Goal: Information Seeking & Learning: Learn about a topic

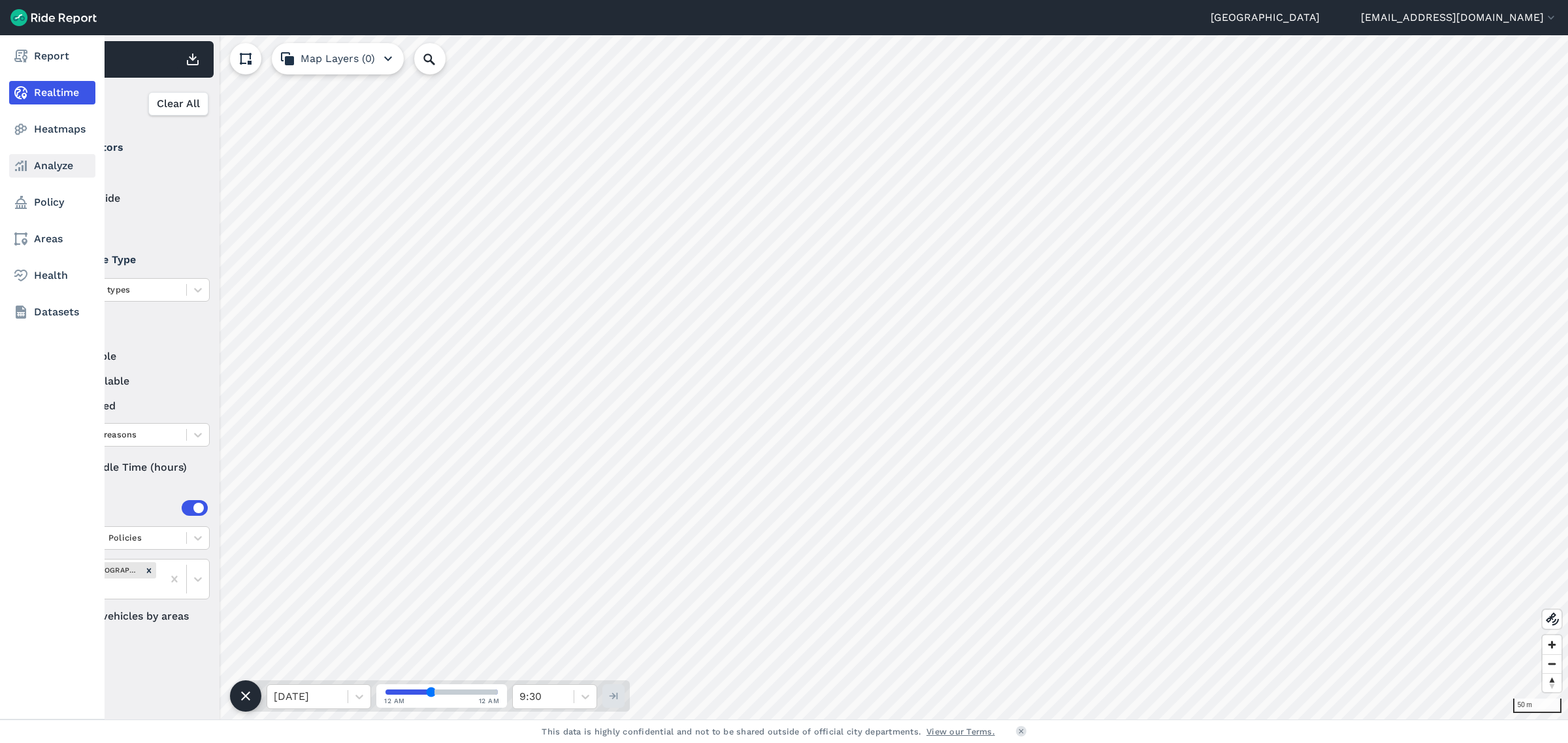
click at [40, 165] on link "Analyze" at bounding box center [53, 166] width 86 height 23
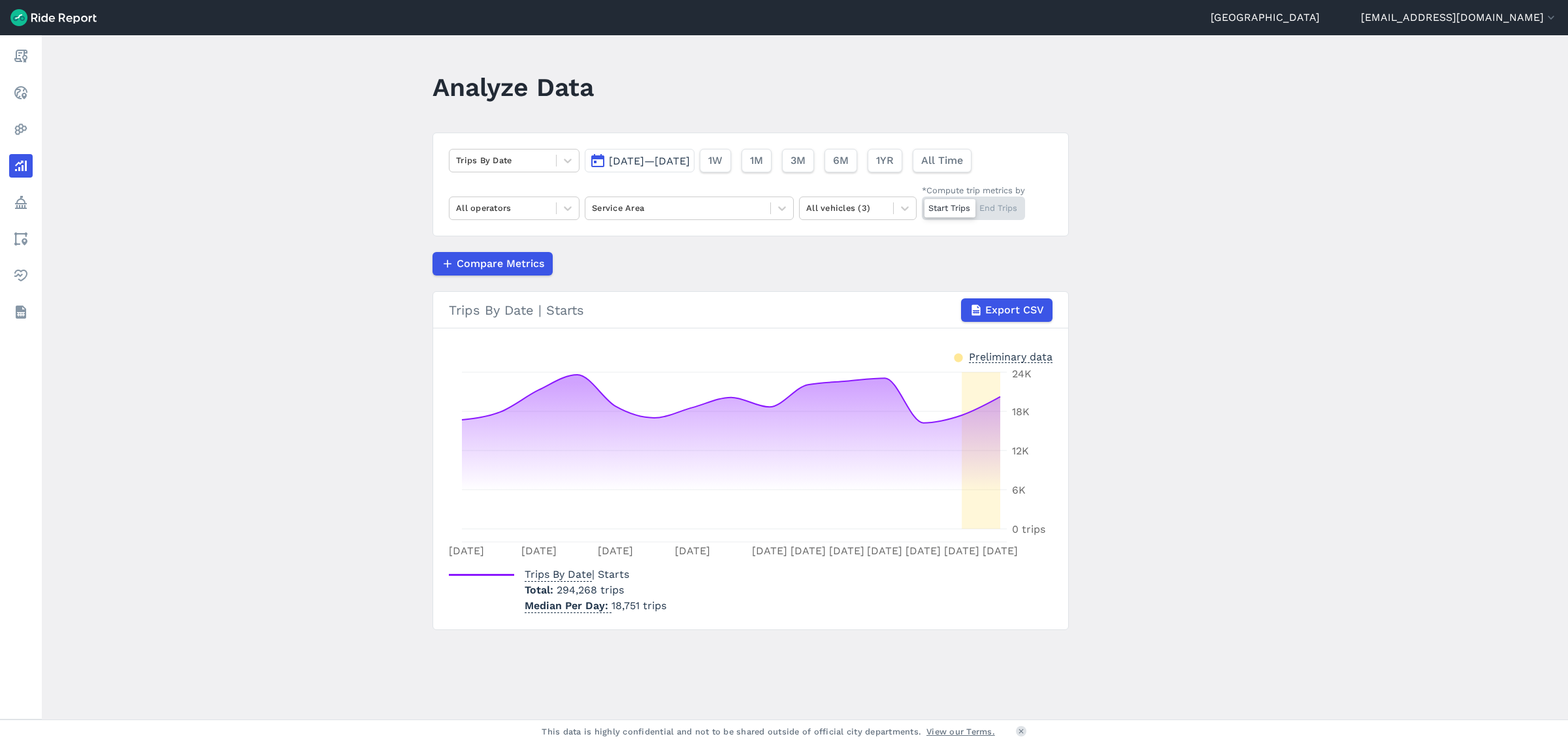
click at [647, 164] on span "[DATE]—[DATE]" at bounding box center [649, 161] width 81 height 12
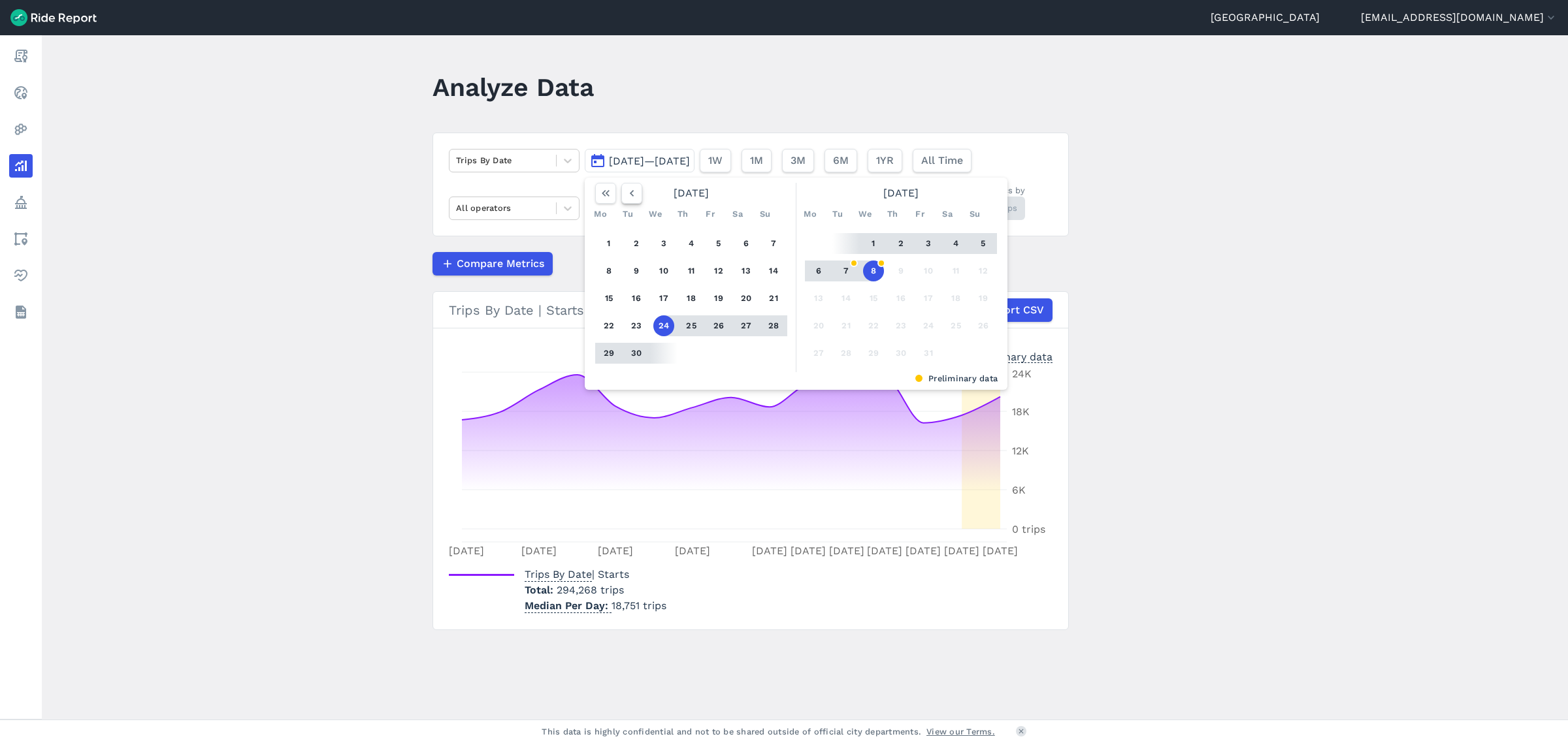
click at [633, 196] on icon "button" at bounding box center [632, 194] width 13 height 13
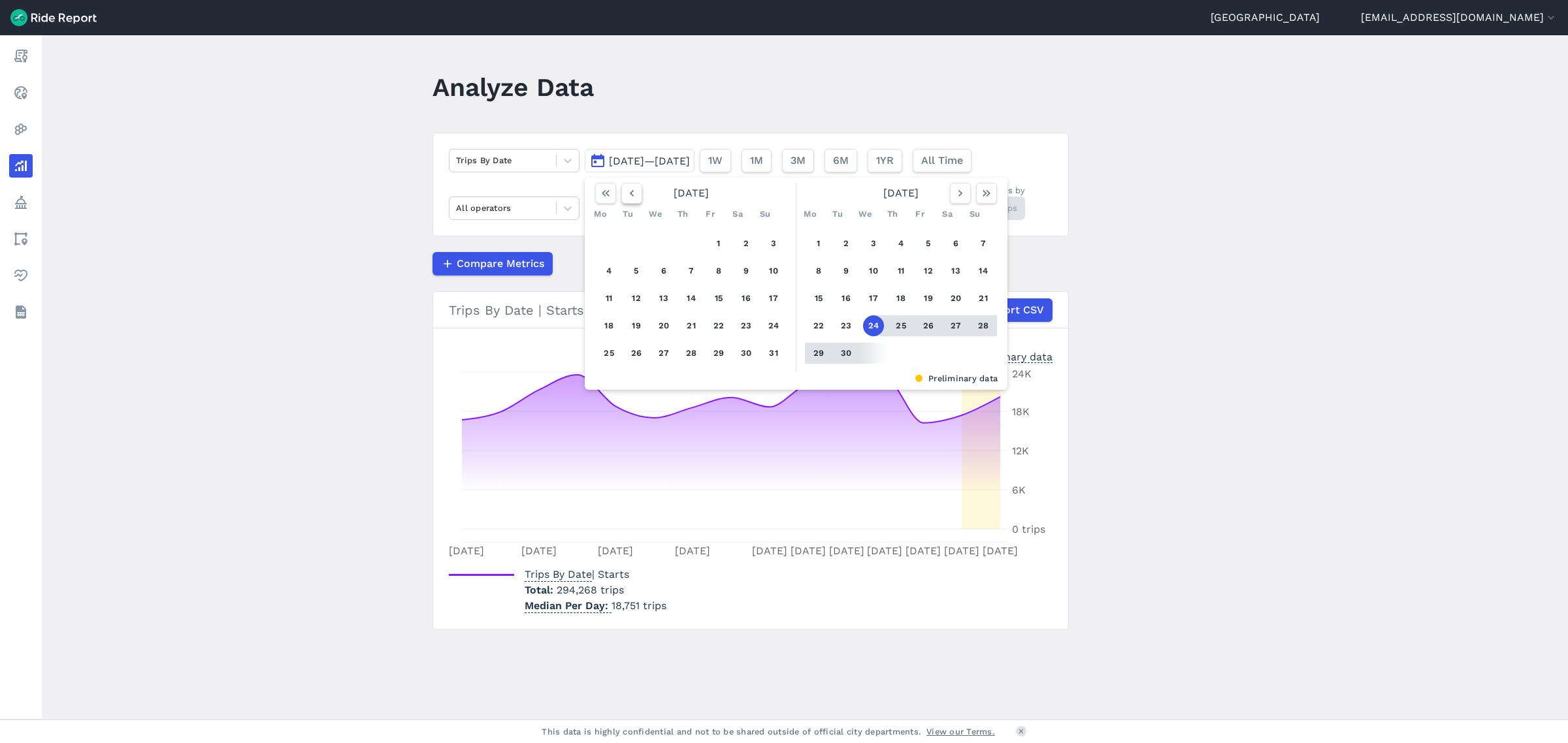
click at [633, 196] on icon "button" at bounding box center [632, 194] width 13 height 13
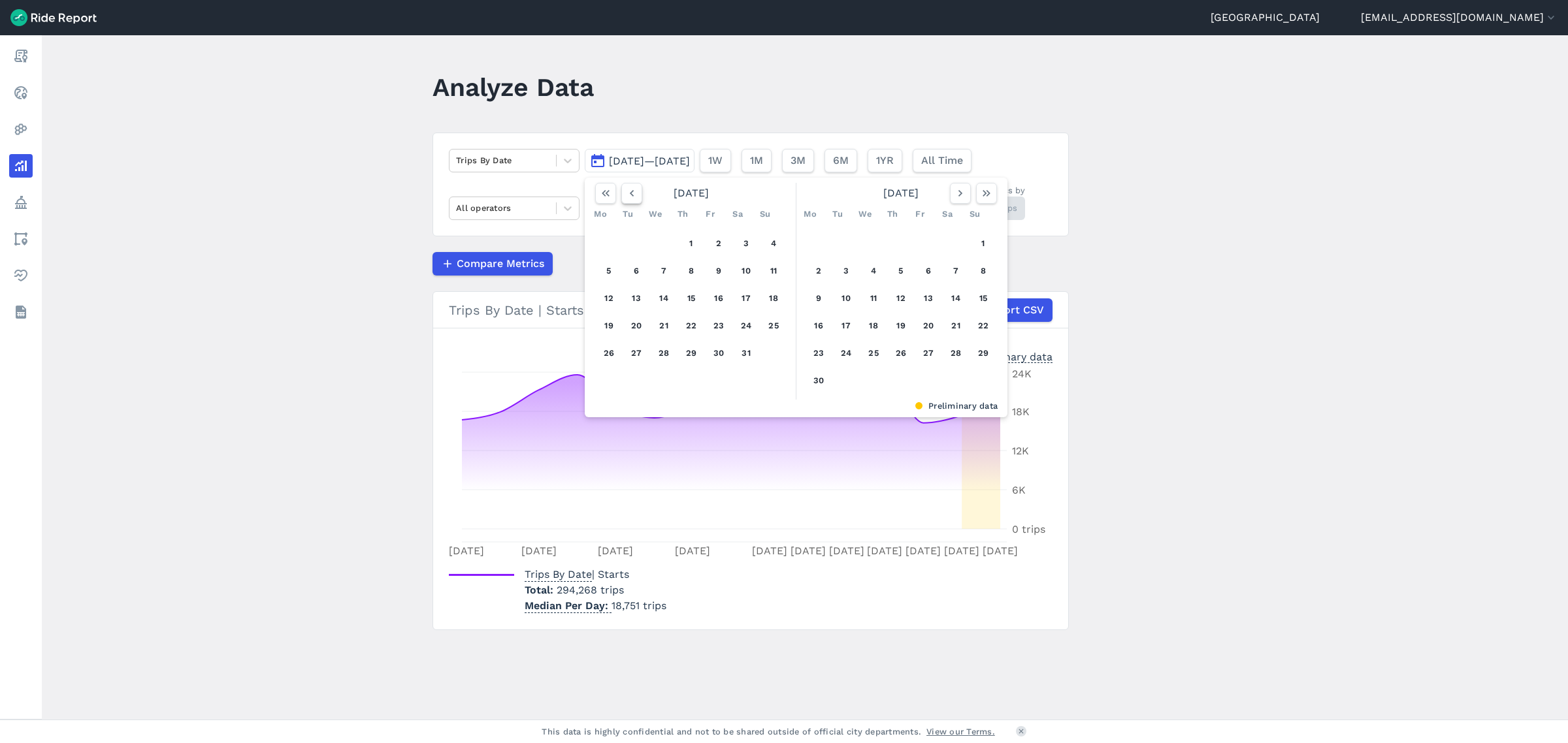
click at [633, 196] on icon "button" at bounding box center [632, 194] width 13 height 13
click at [638, 196] on button "button" at bounding box center [631, 193] width 21 height 21
click at [661, 240] on button "1" at bounding box center [663, 243] width 21 height 21
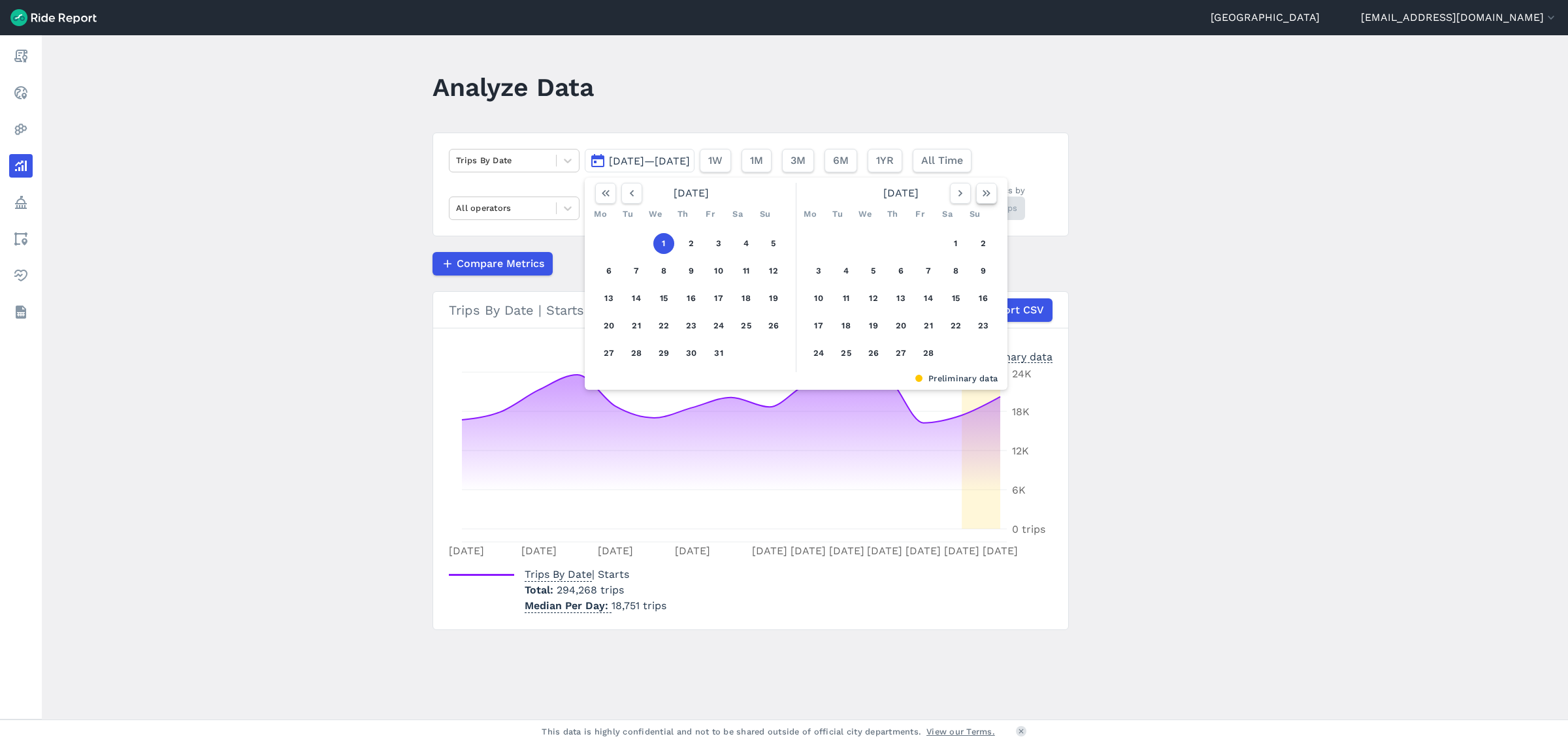
click at [987, 197] on icon "button" at bounding box center [986, 194] width 13 height 13
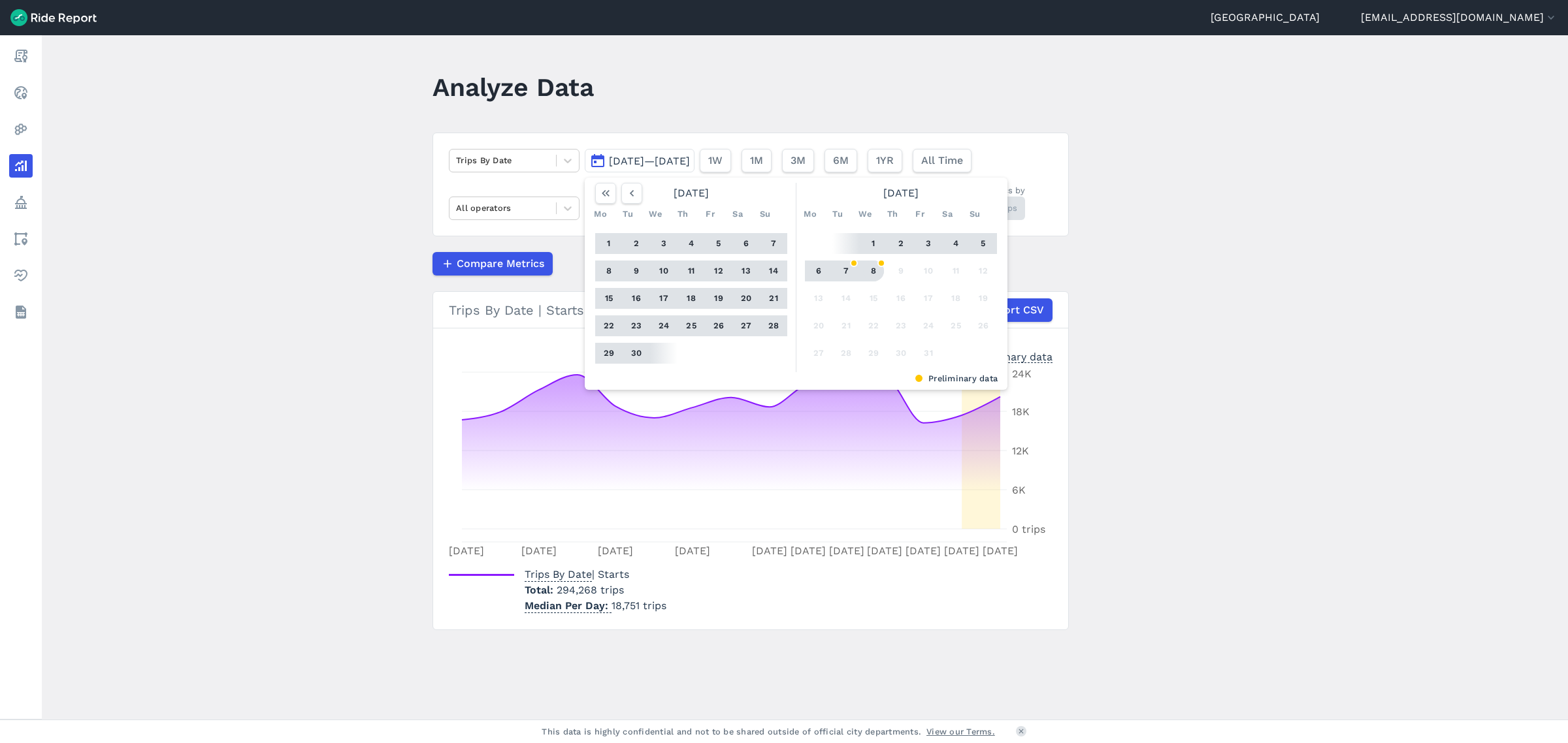
click at [873, 266] on button "8" at bounding box center [873, 271] width 21 height 21
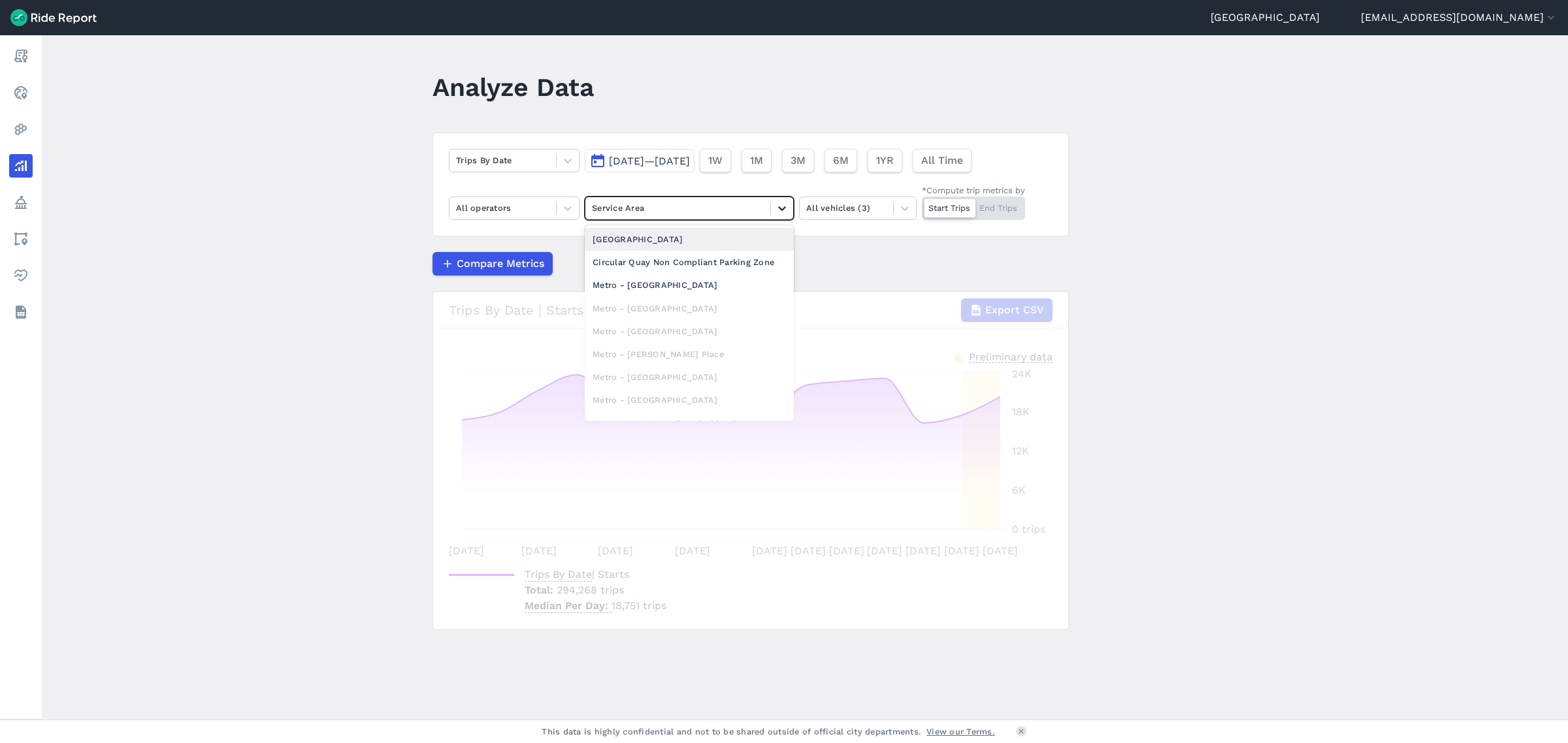
click at [775, 204] on icon at bounding box center [782, 208] width 13 height 13
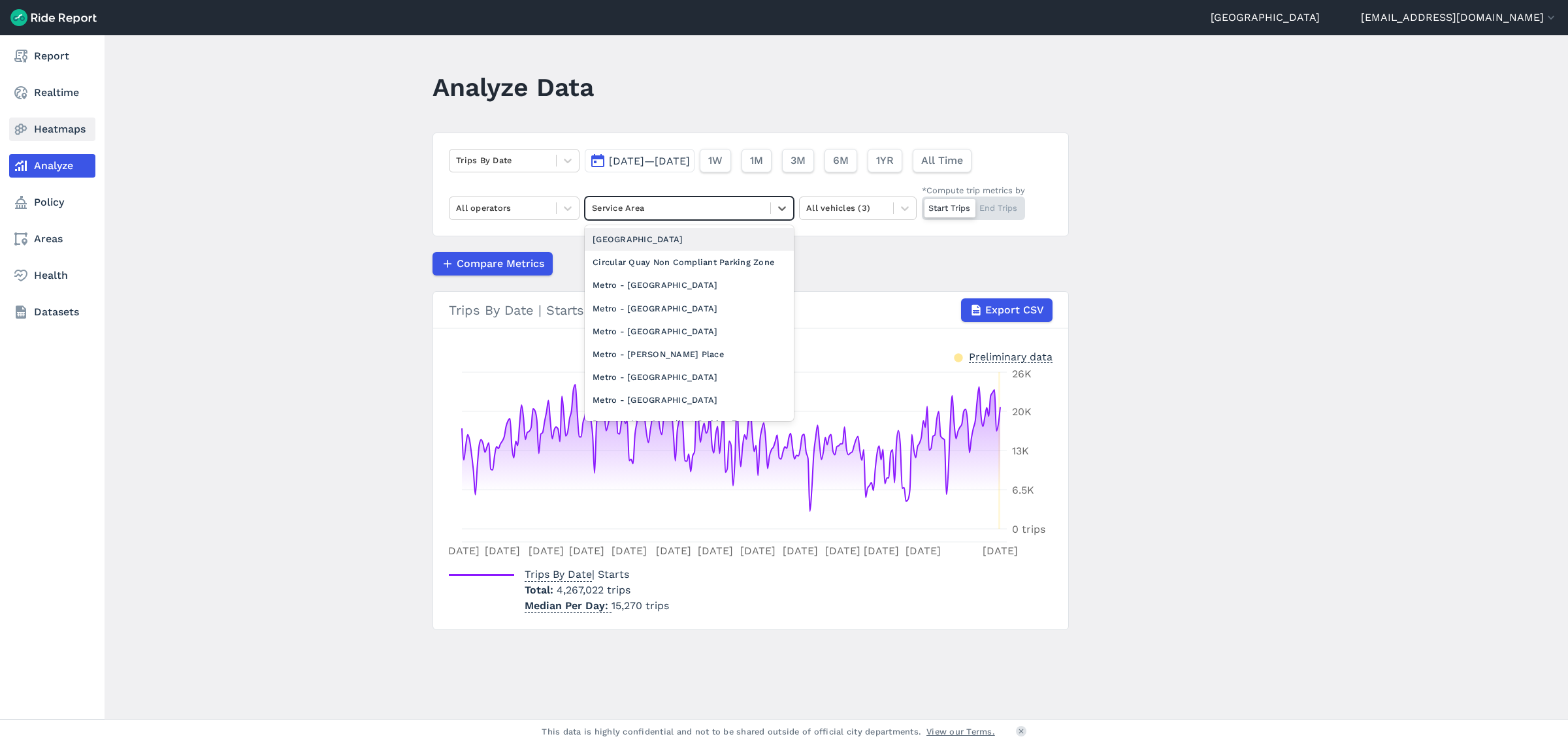
click at [46, 118] on link "Heatmaps" at bounding box center [53, 129] width 86 height 23
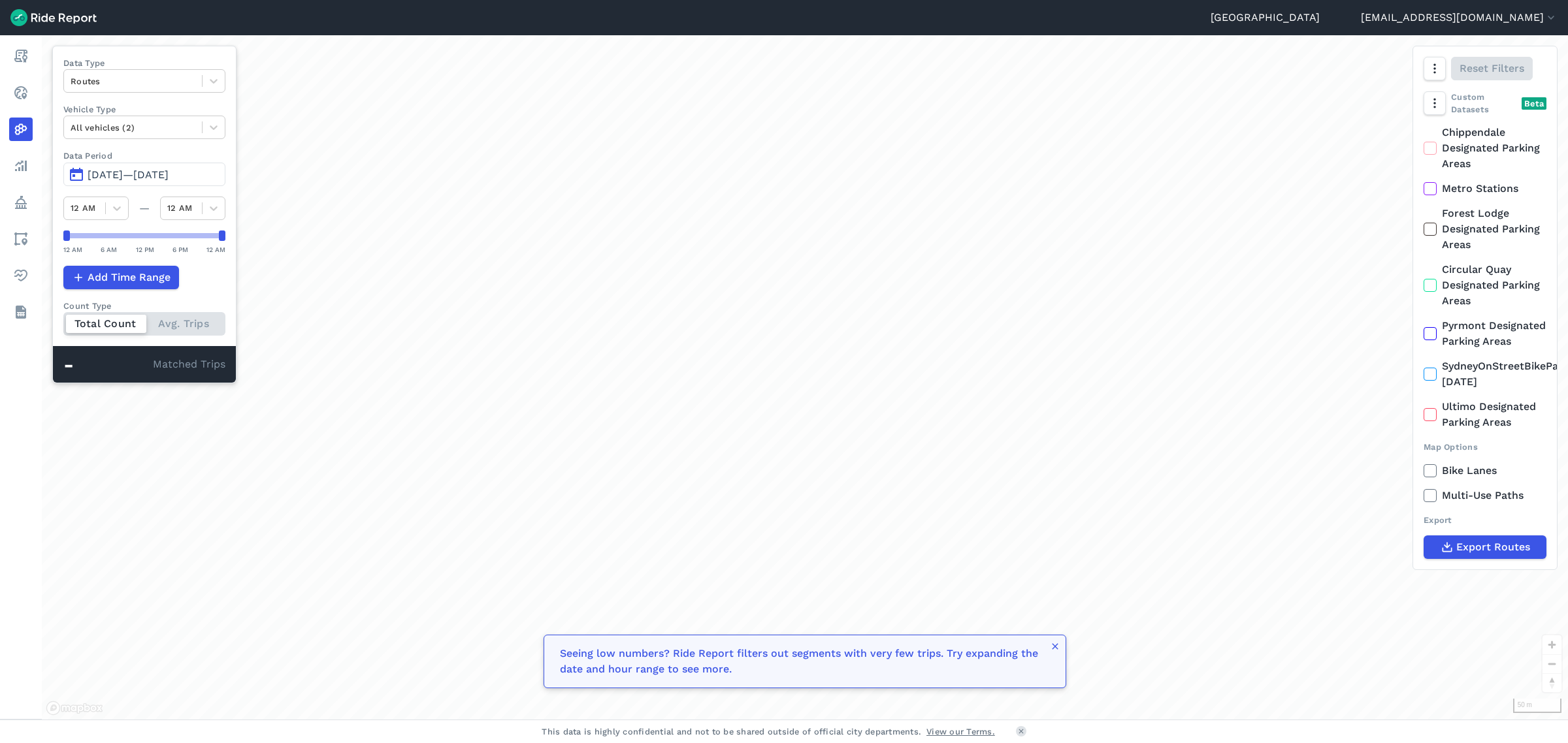
click at [168, 169] on span "[DATE]—[DATE]" at bounding box center [128, 175] width 81 height 12
click at [647, 112] on div "loading" at bounding box center [804, 377] width 1526 height 685
click at [210, 89] on div at bounding box center [213, 81] width 22 height 22
click at [154, 148] on div "Curb Events" at bounding box center [145, 158] width 162 height 23
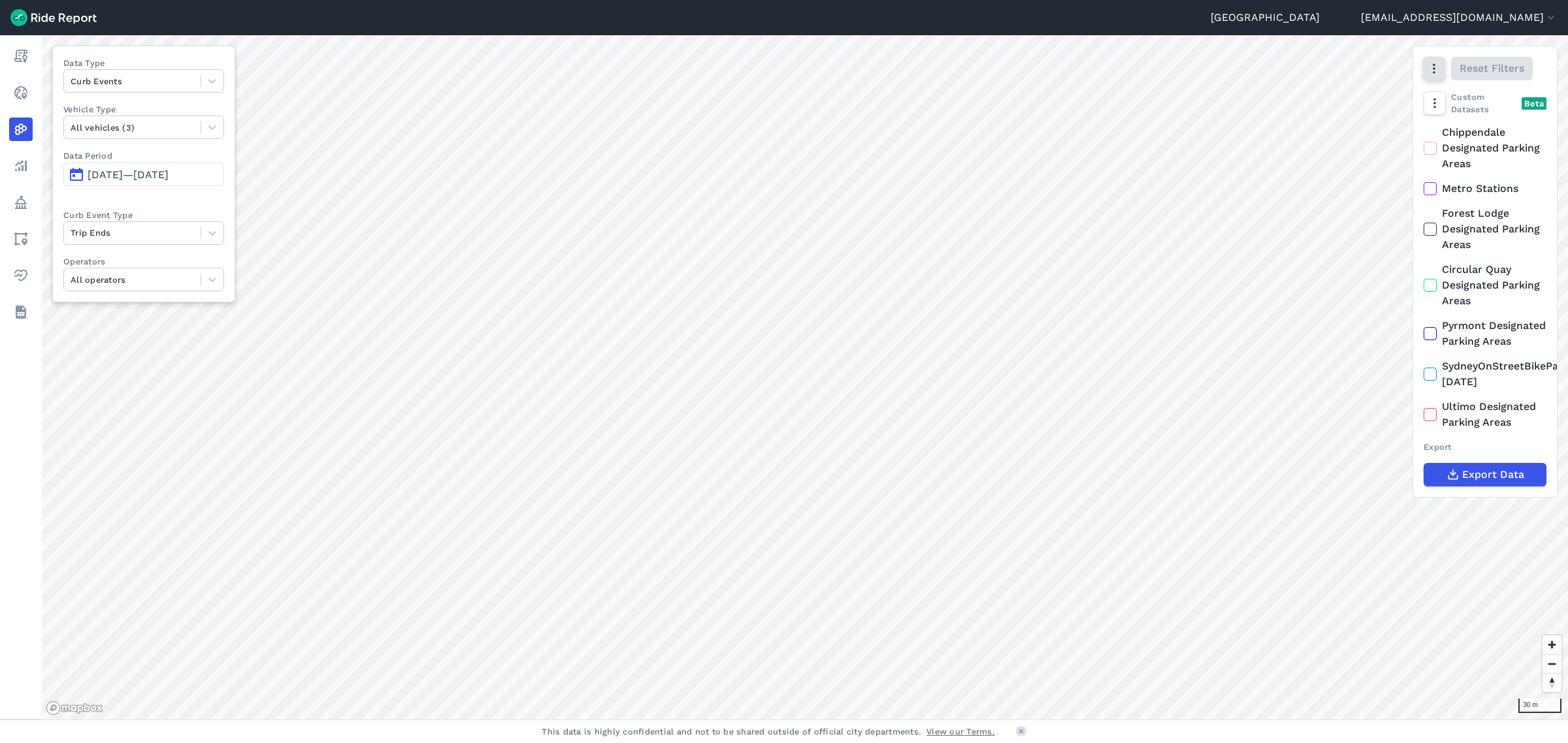
click at [1439, 73] on icon "button" at bounding box center [1434, 69] width 13 height 13
click at [1358, 213] on label "Heatmap" at bounding box center [1366, 207] width 77 height 28
click at [1328, 74] on input "Heatmap" at bounding box center [1328, 69] width 0 height 9
click at [1436, 100] on icon "button" at bounding box center [1434, 103] width 13 height 13
click at [1434, 73] on icon "button" at bounding box center [1434, 69] width 13 height 13
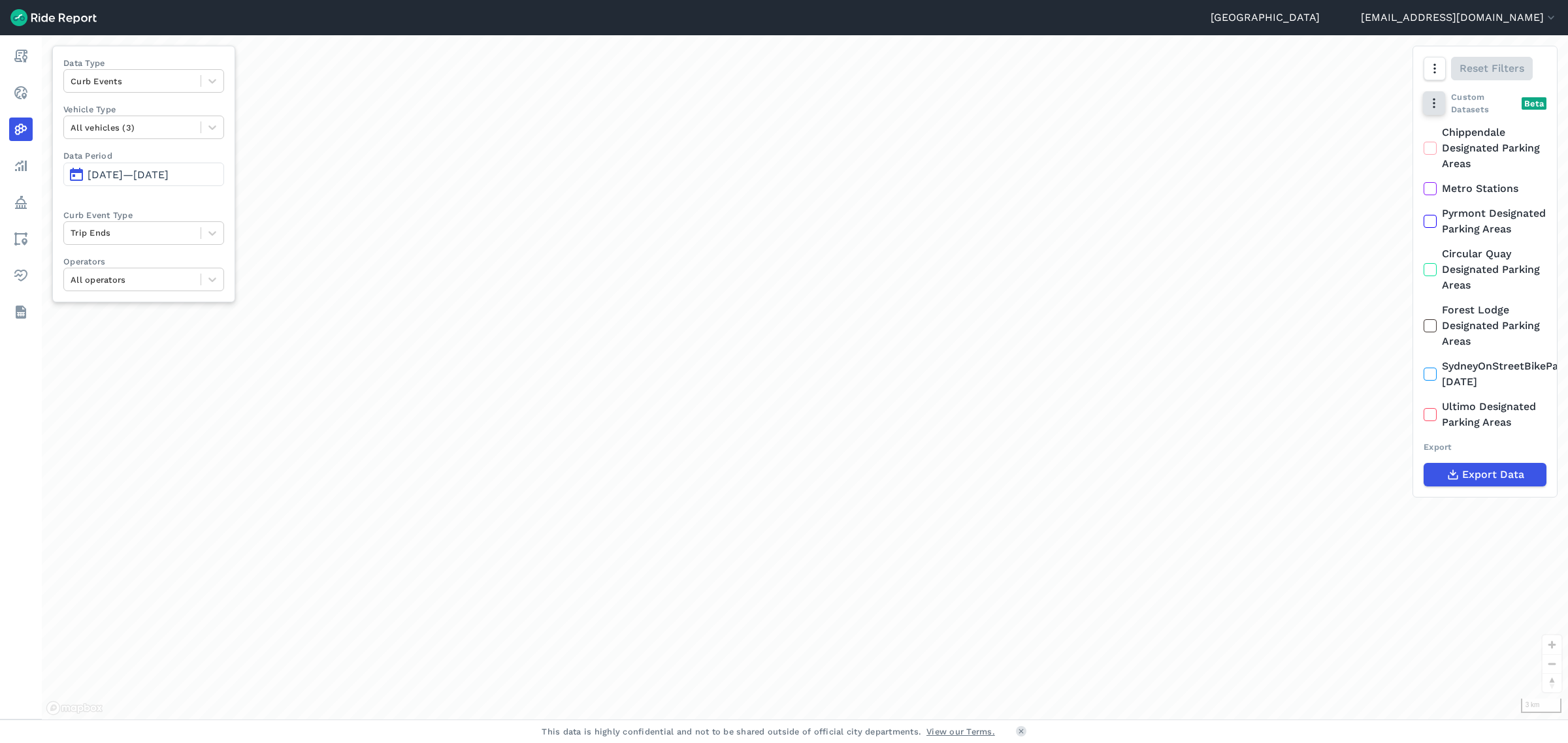
click at [1428, 100] on icon "button" at bounding box center [1434, 103] width 13 height 13
click at [1439, 69] on icon "button" at bounding box center [1434, 69] width 13 height 13
